Goal: Information Seeking & Learning: Learn about a topic

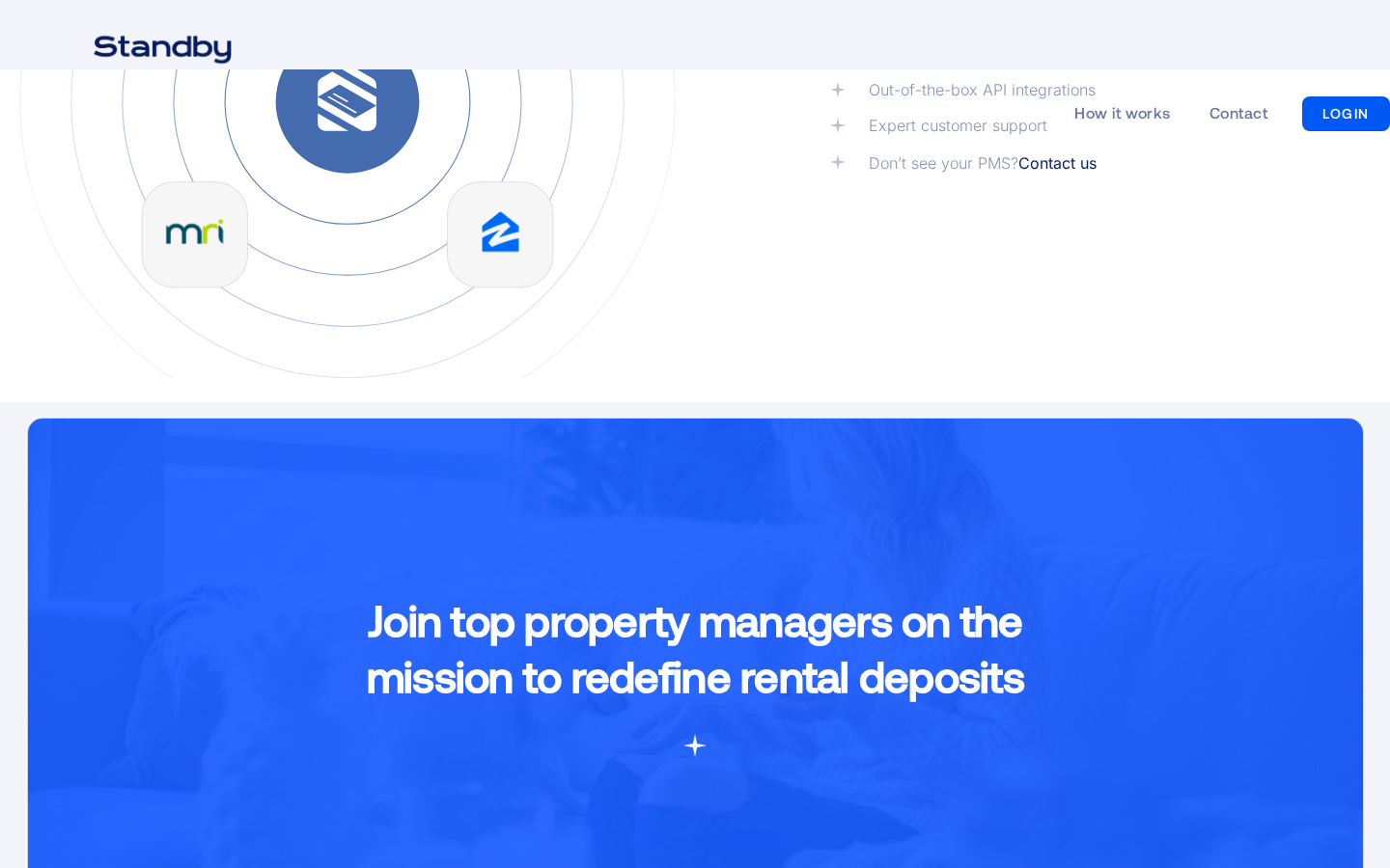
scroll to position [3103, 0]
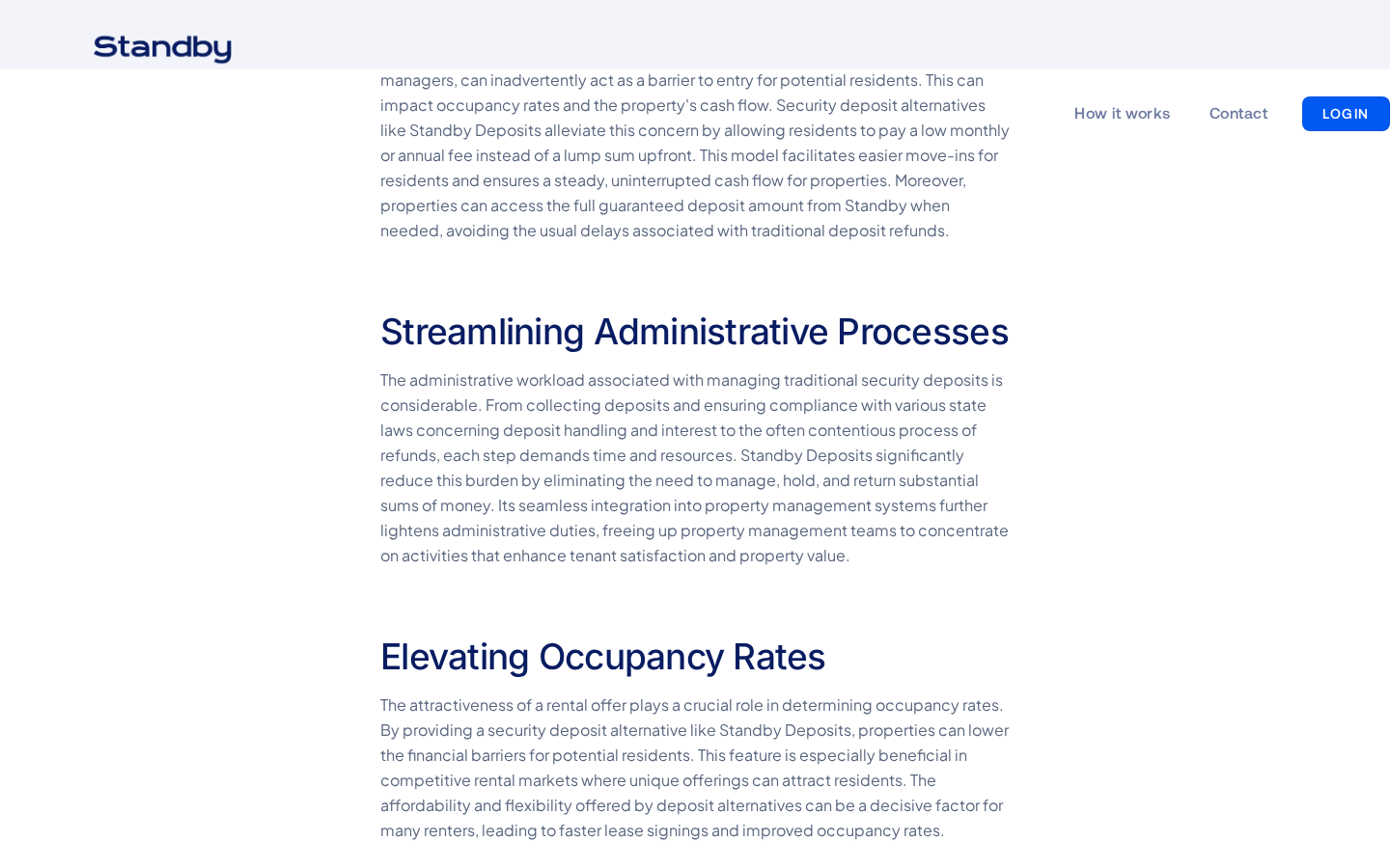
scroll to position [2344, 0]
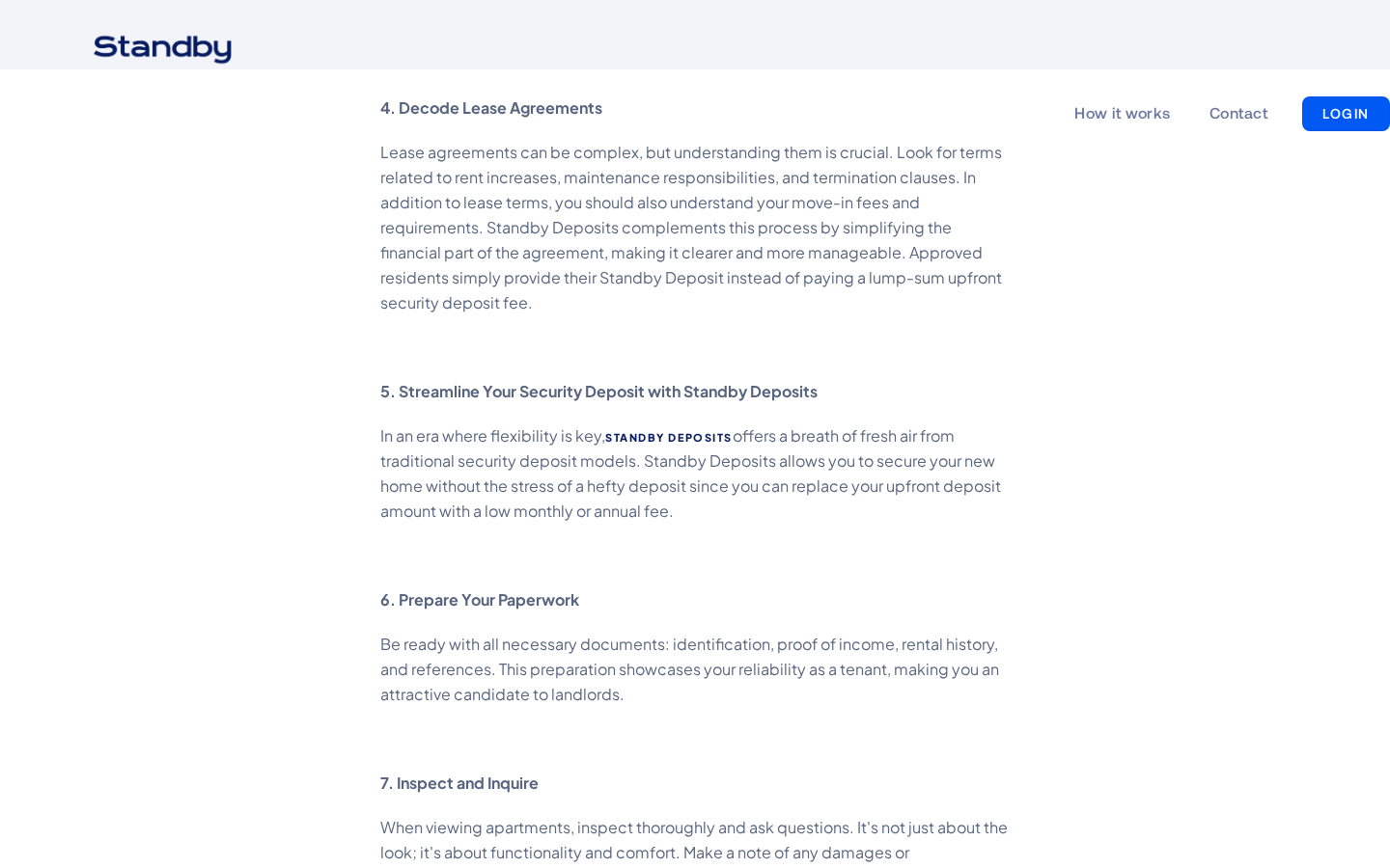
scroll to position [3103, 0]
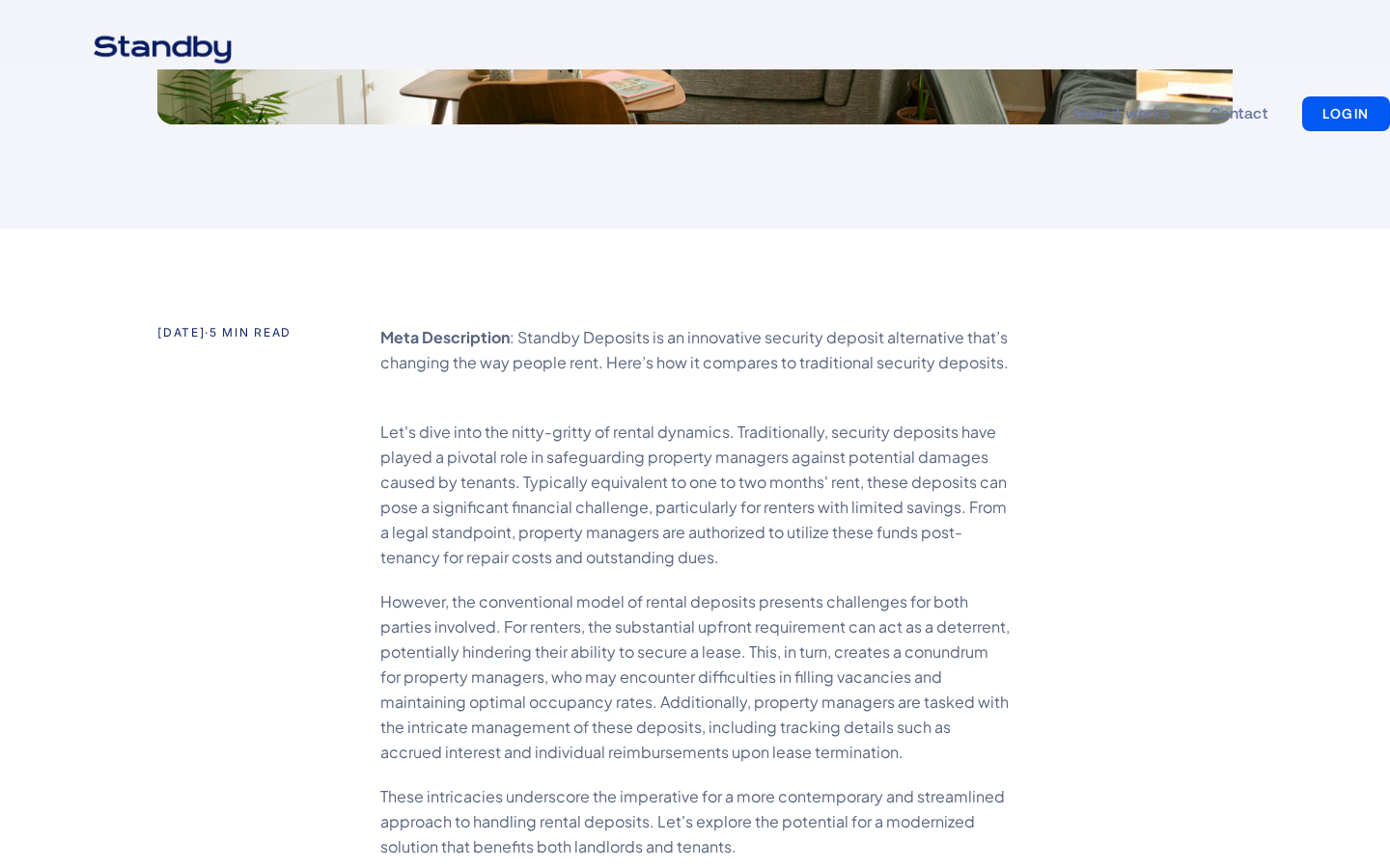
scroll to position [1586, 0]
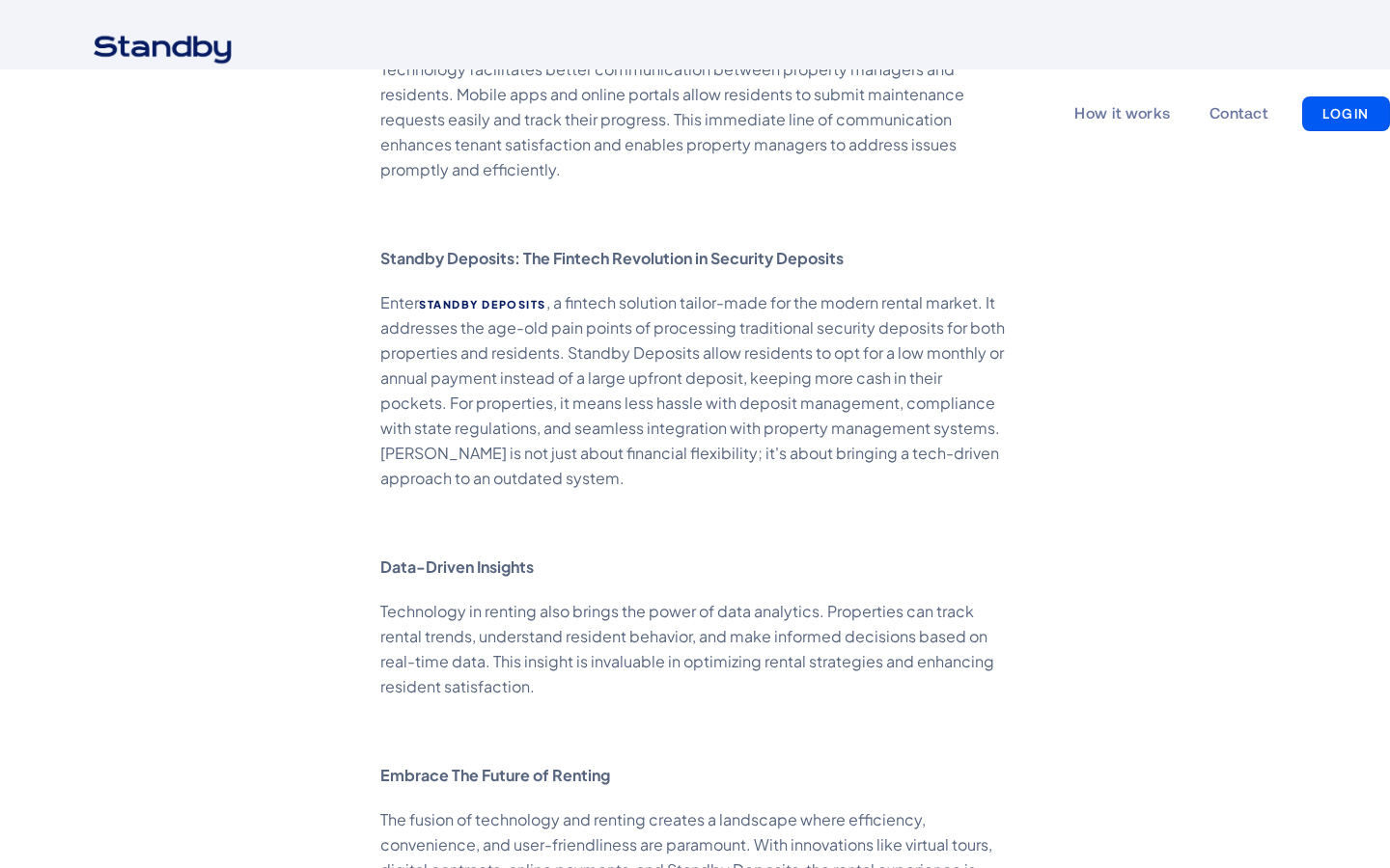
scroll to position [3103, 0]
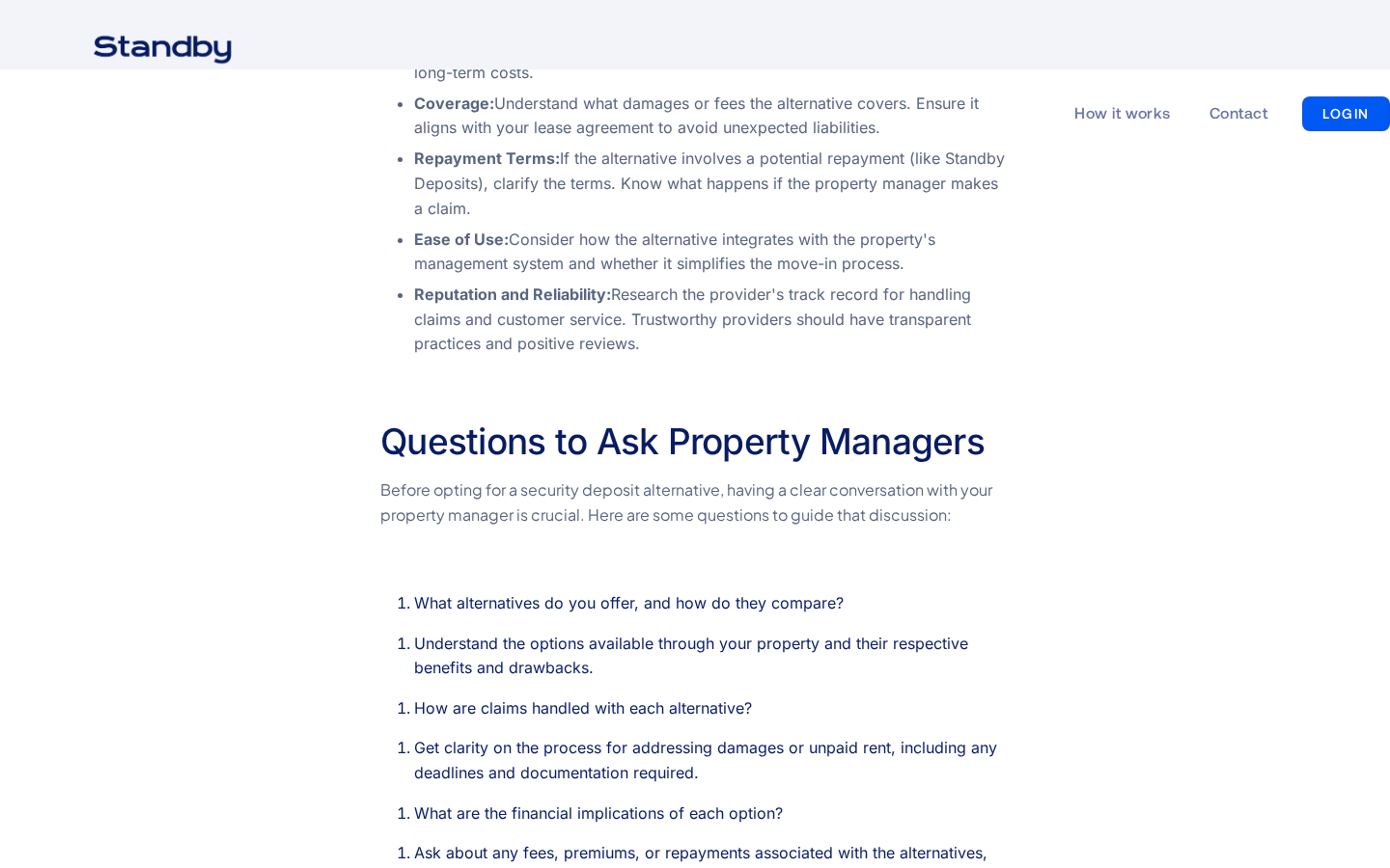
scroll to position [3103, 0]
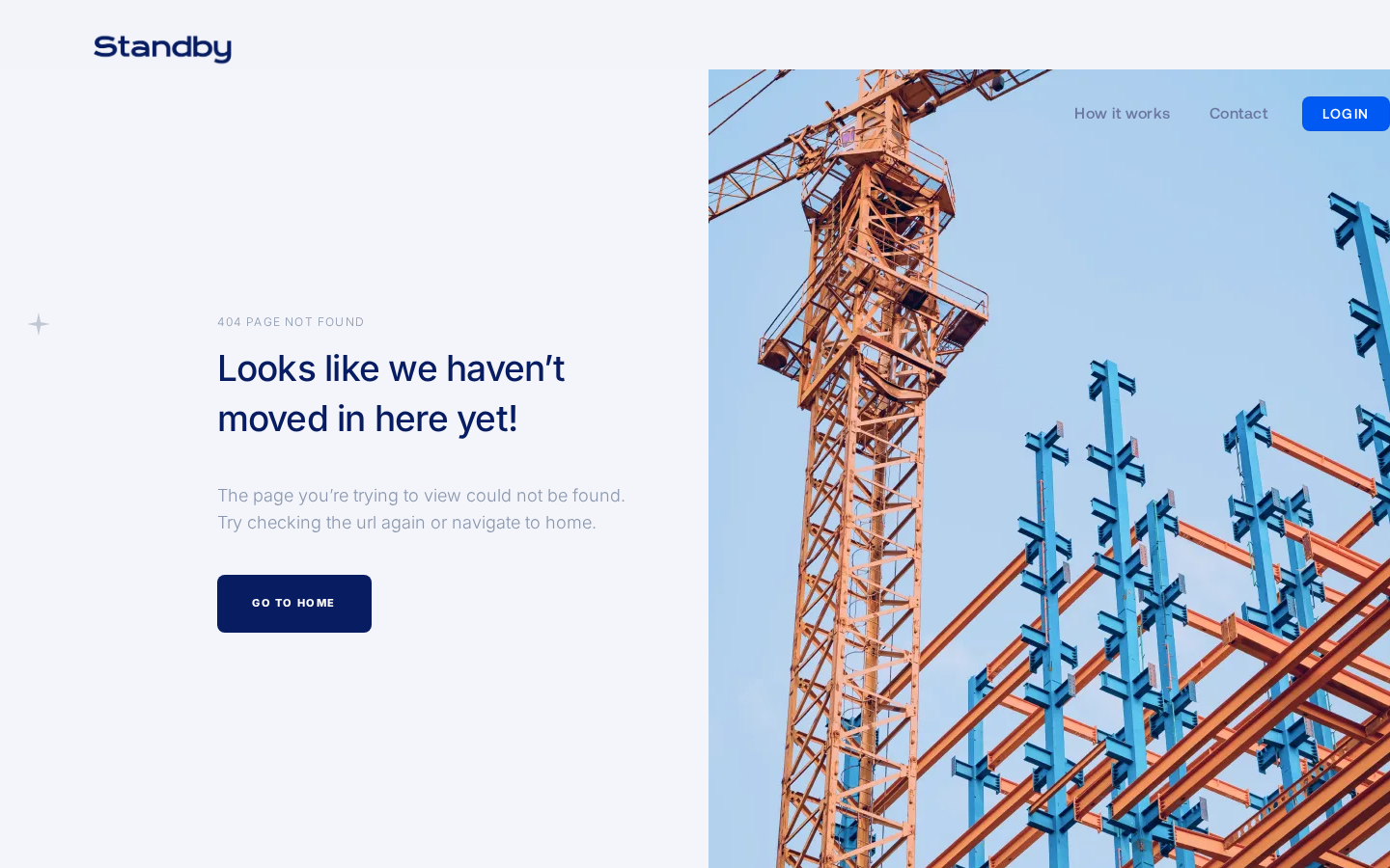
scroll to position [483, 0]
